Goal: Use online tool/utility

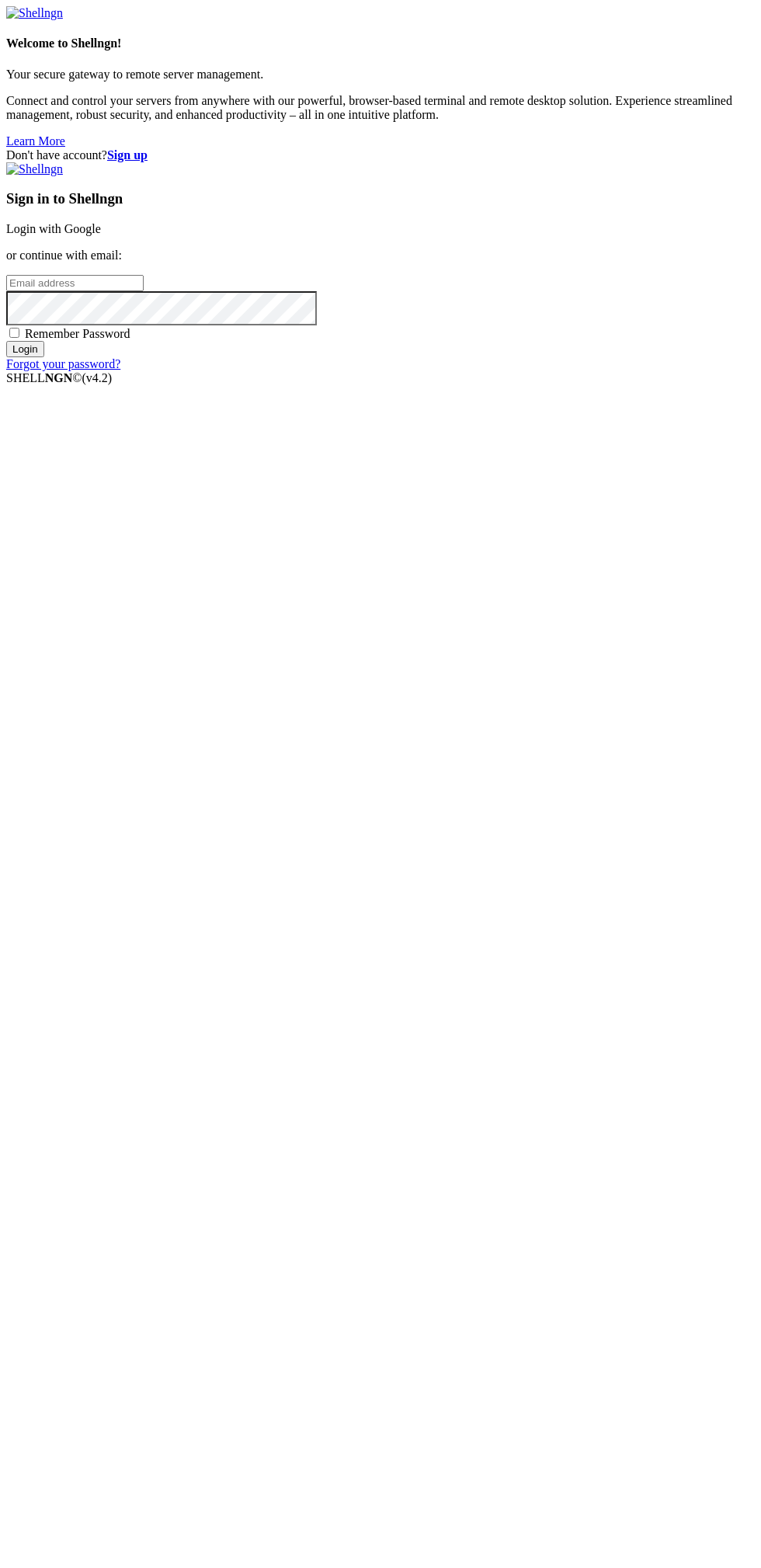
click at [101, 235] on link "Login with Google" at bounding box center [54, 229] width 95 height 13
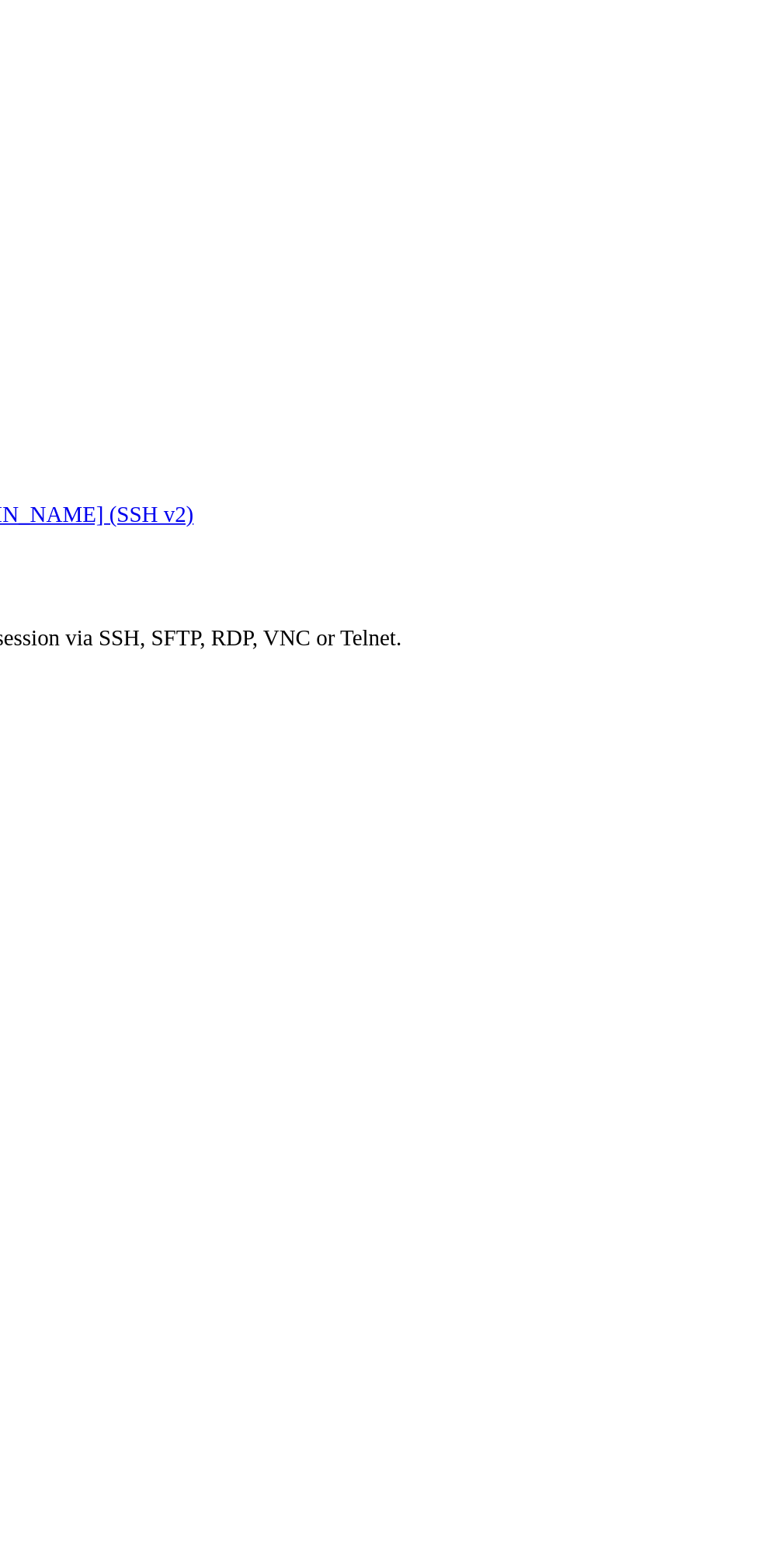
click at [145, 437] on li "Connect" at bounding box center [108, 443] width 141 height 14
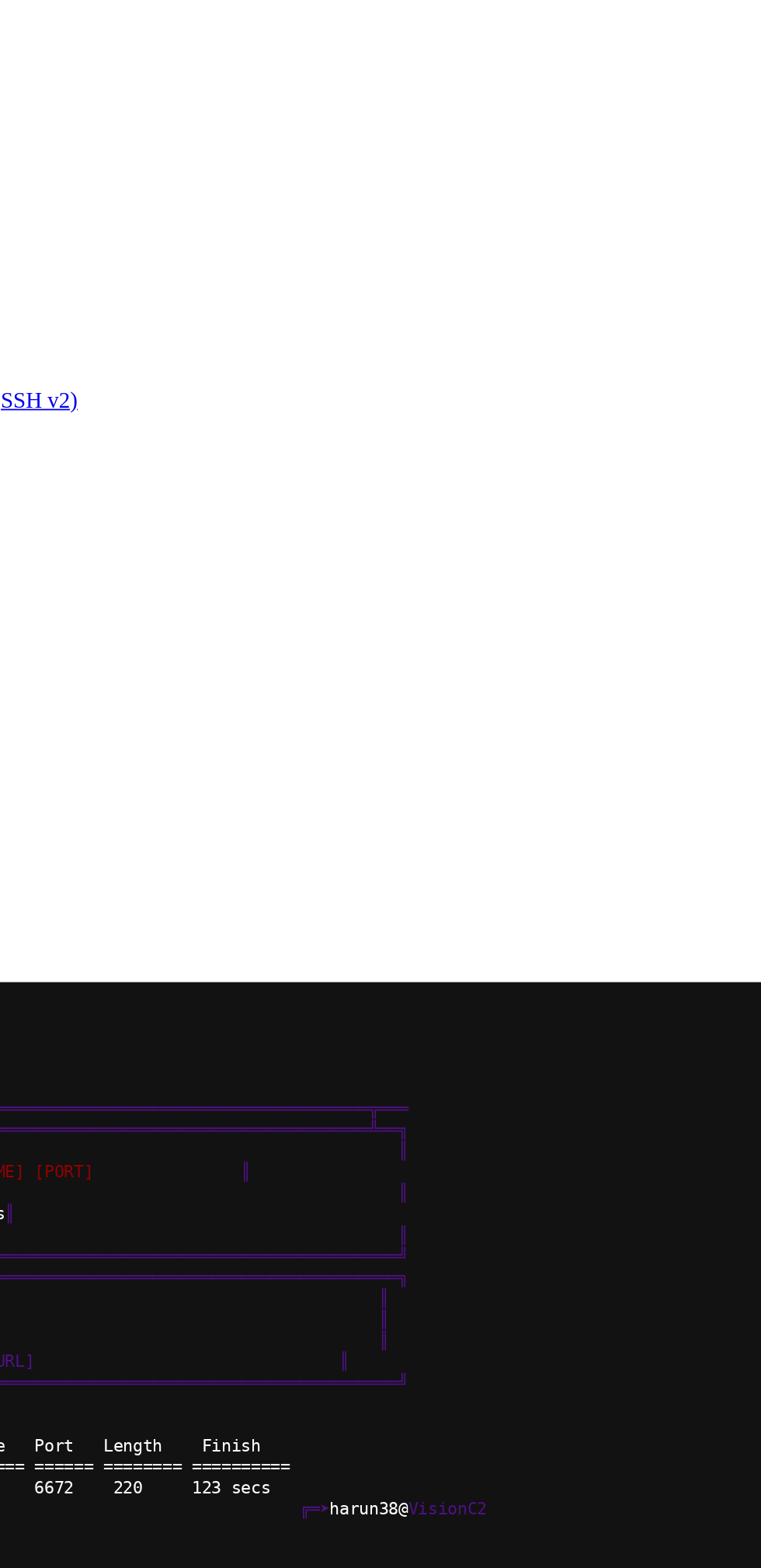
click at [69, 656] on button "Reconnect" at bounding box center [37, 664] width 62 height 17
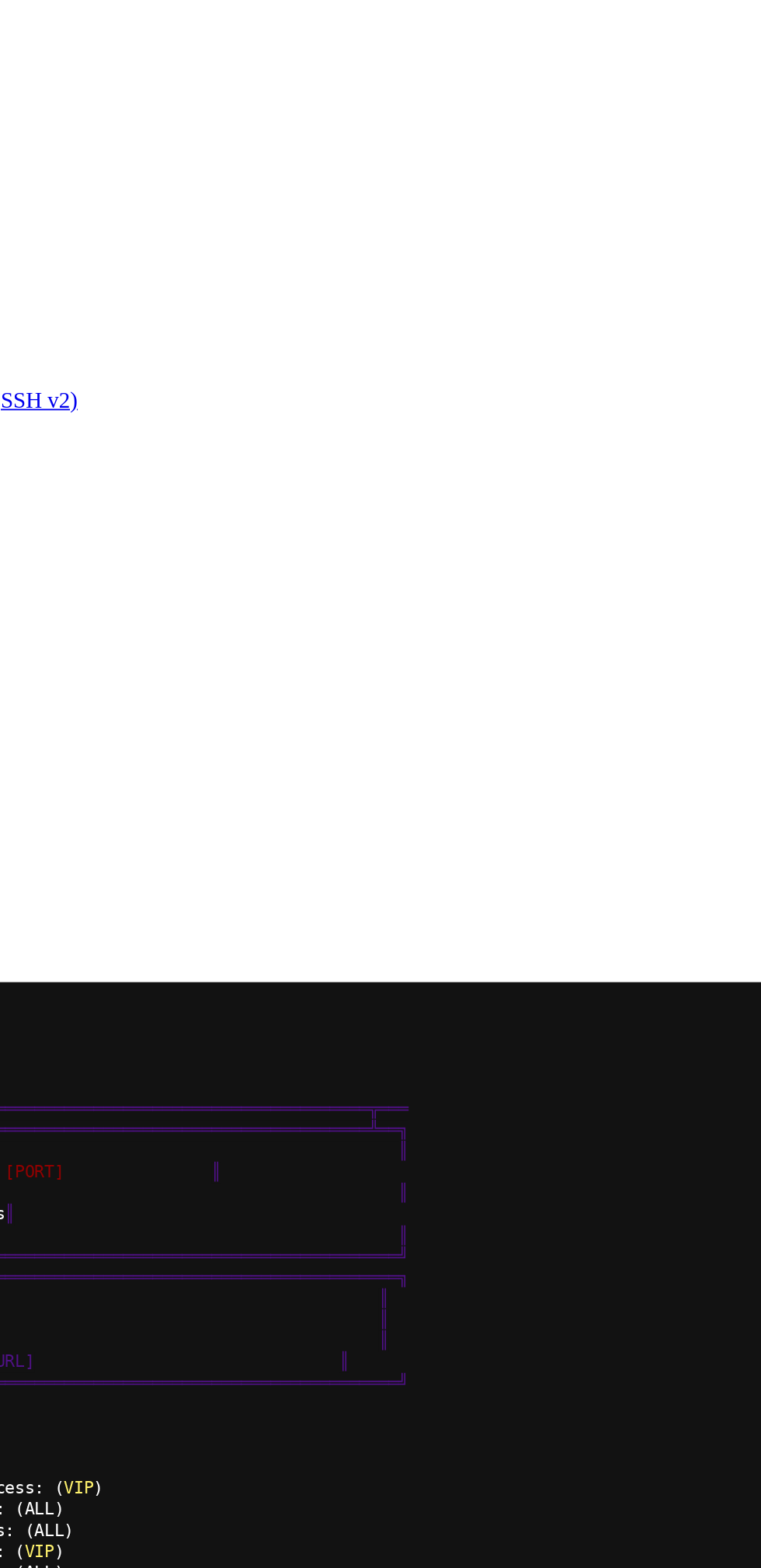
click at [12, 614] on div at bounding box center [9, 614] width 6 height 0
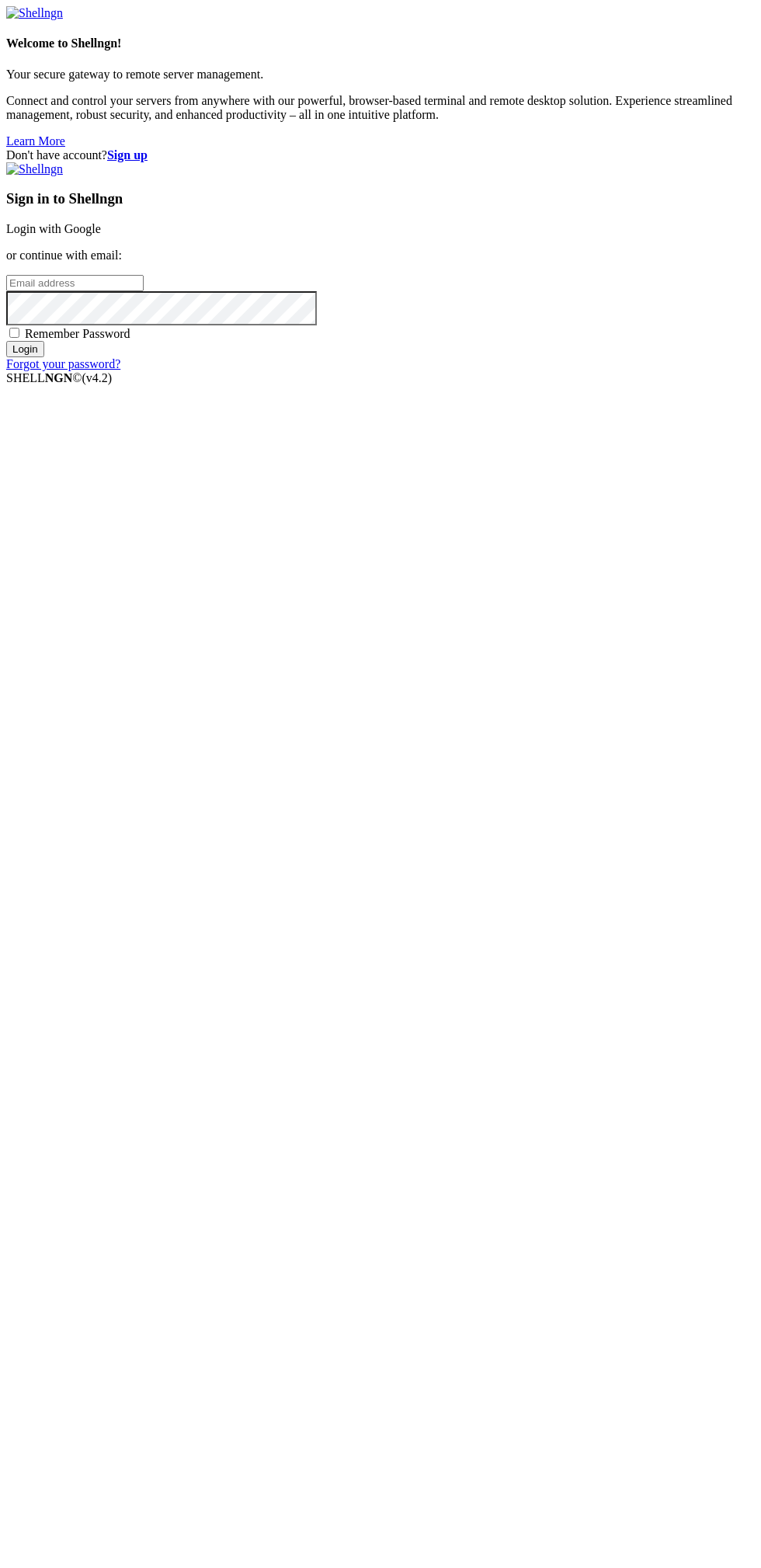
click at [101, 235] on link "Login with Google" at bounding box center [54, 229] width 95 height 13
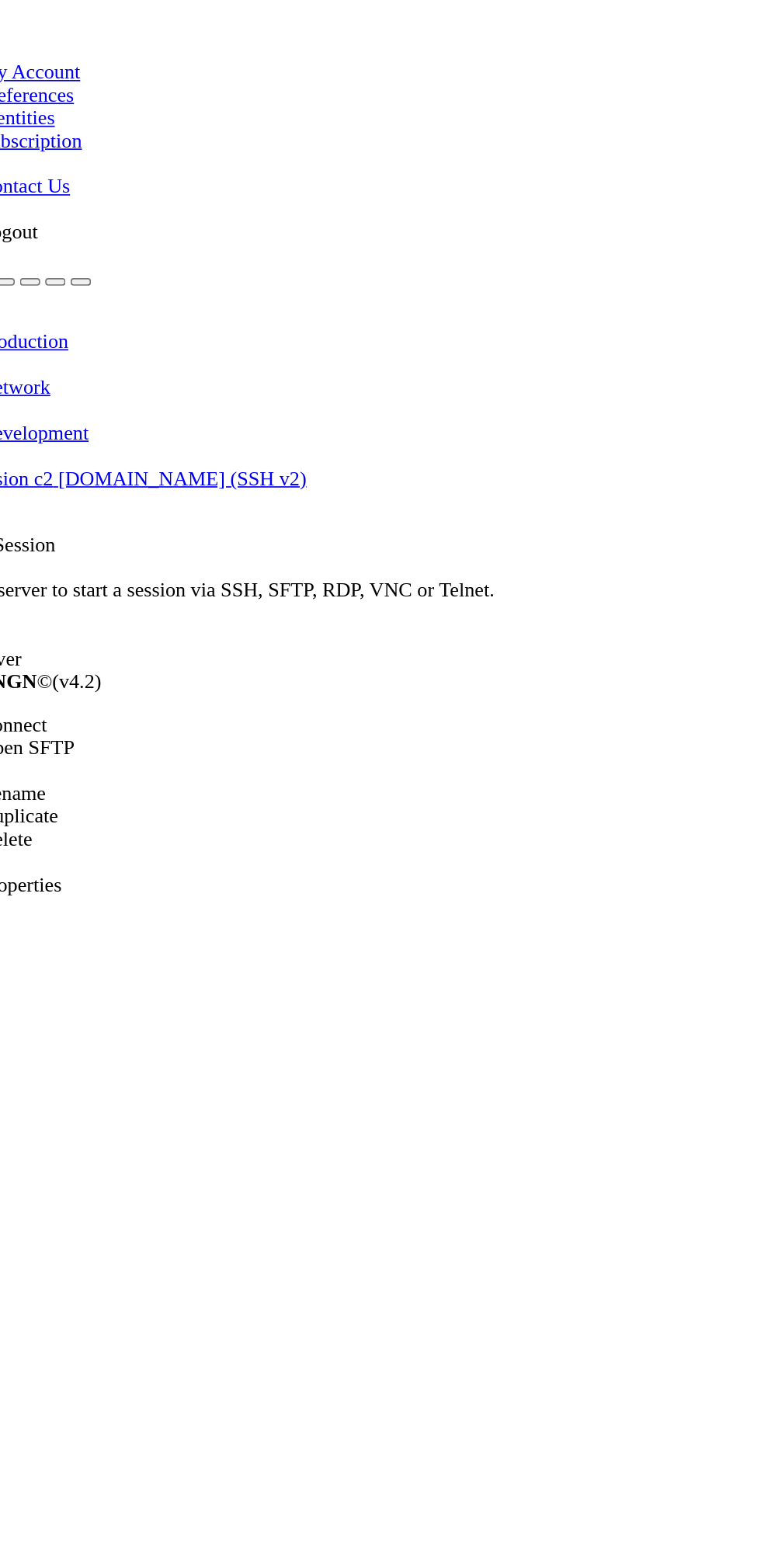
click at [73, 437] on span "Connect" at bounding box center [58, 443] width 41 height 13
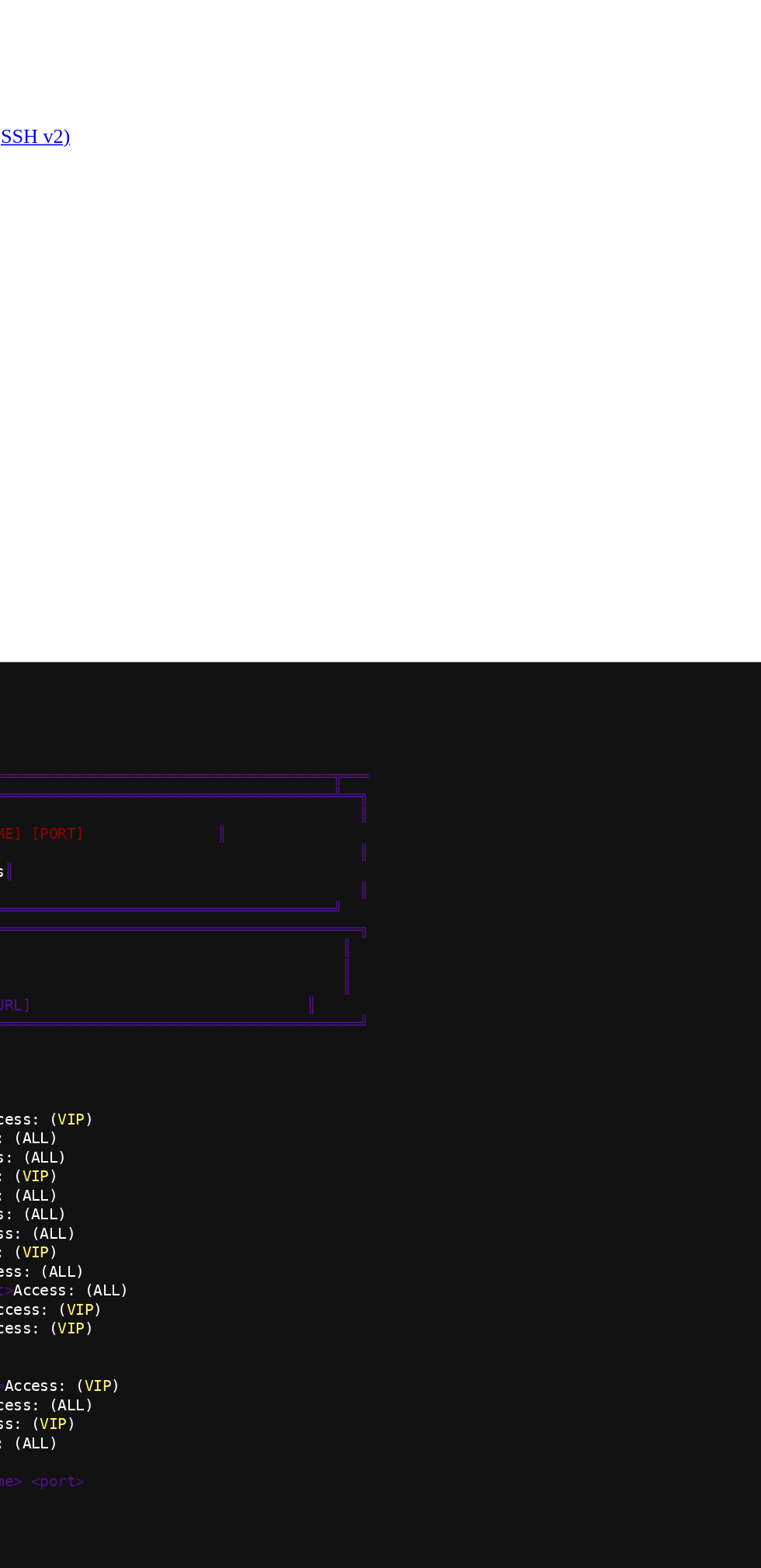
click at [294, 661] on div "Connection Closed Reconnect" at bounding box center [381, 657] width 749 height 31
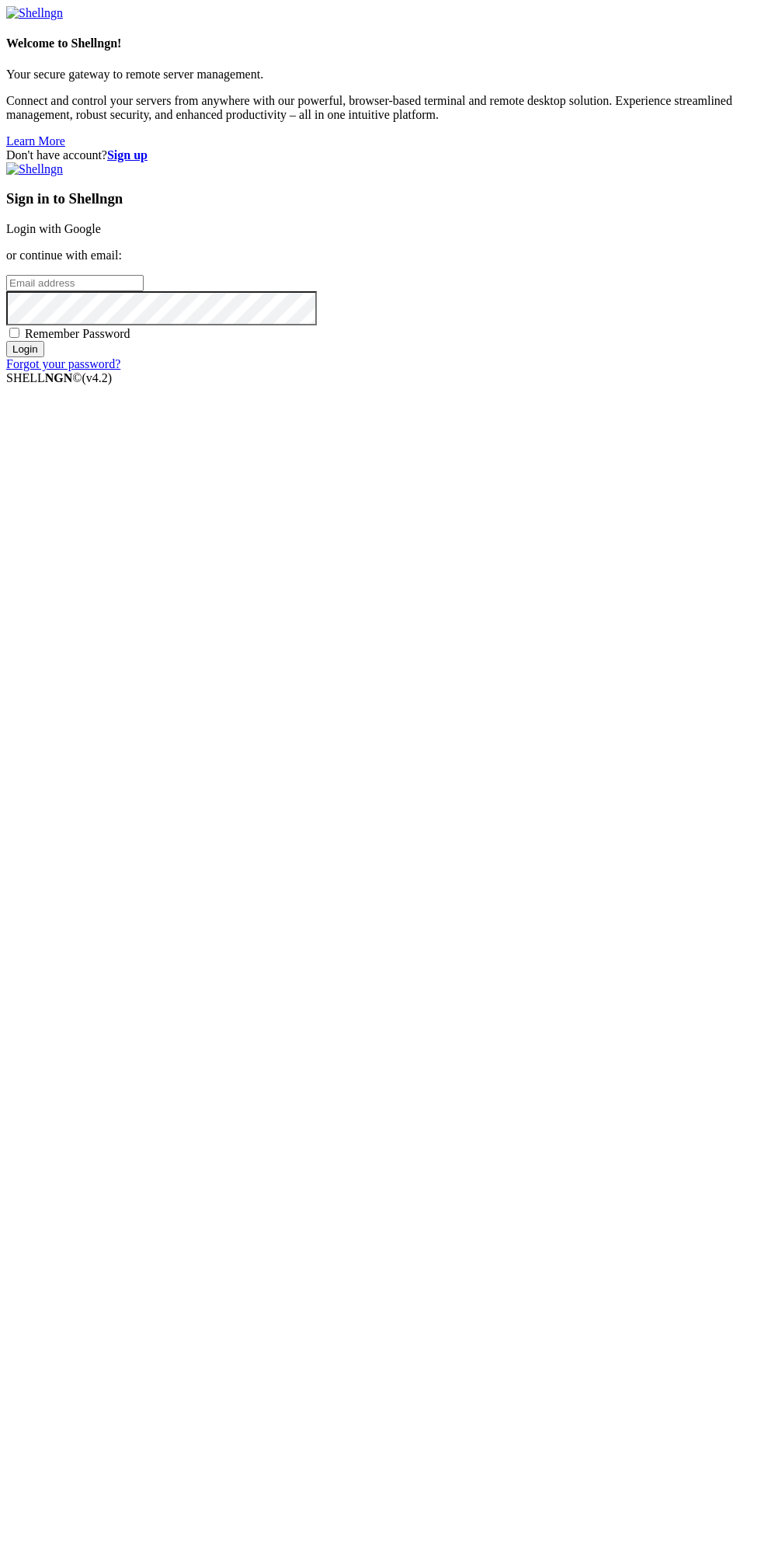
click at [101, 235] on link "Login with Google" at bounding box center [54, 229] width 95 height 13
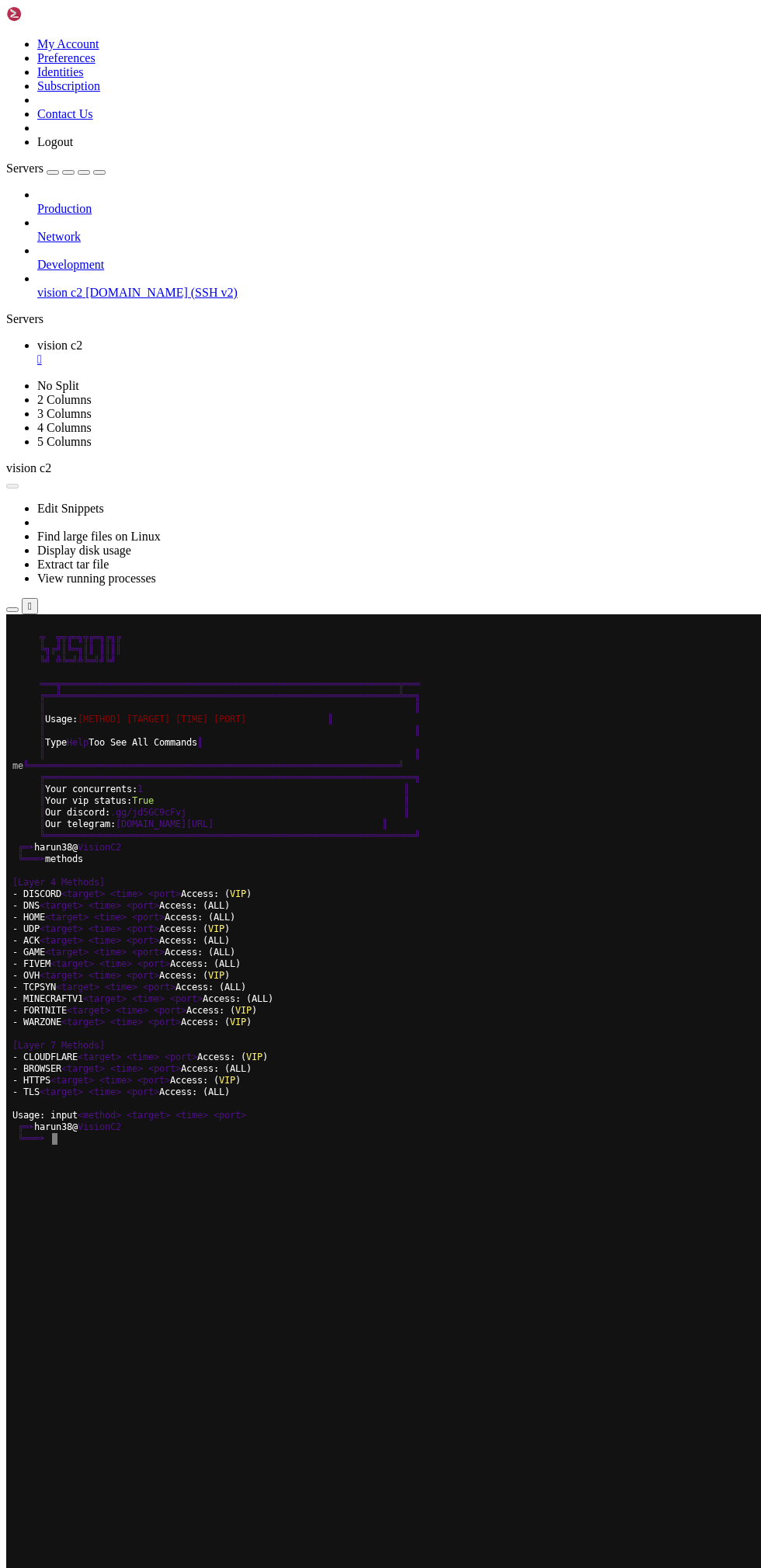
click at [69, 656] on button "Reconnect" at bounding box center [37, 664] width 62 height 17
